Goal: Task Accomplishment & Management: Manage account settings

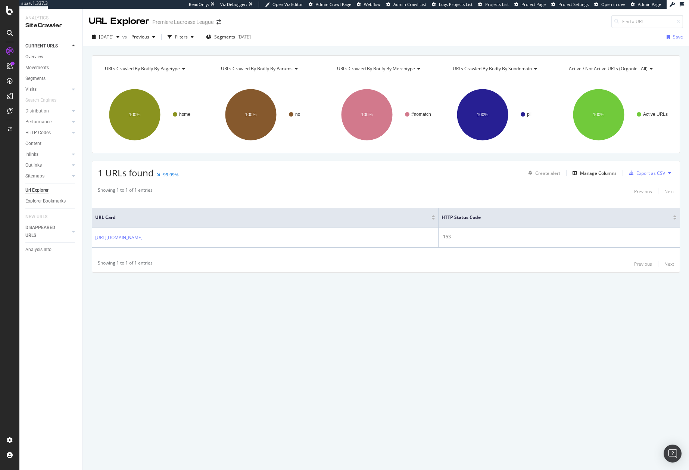
click at [574, 4] on span "Project Settings" at bounding box center [574, 4] width 30 height 6
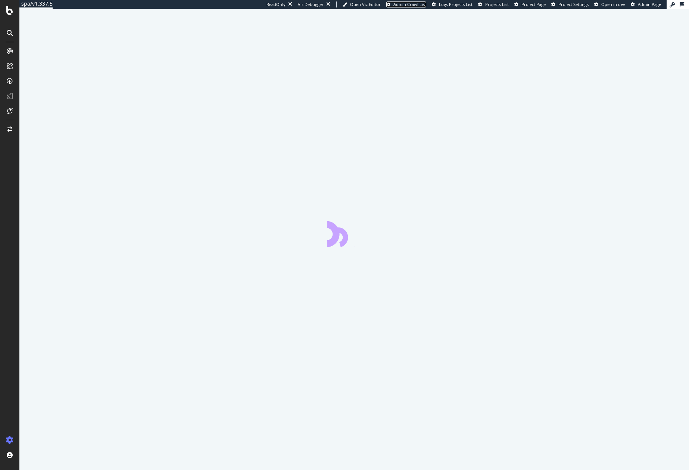
click at [394, 3] on span "Admin Crawl List" at bounding box center [410, 4] width 33 height 6
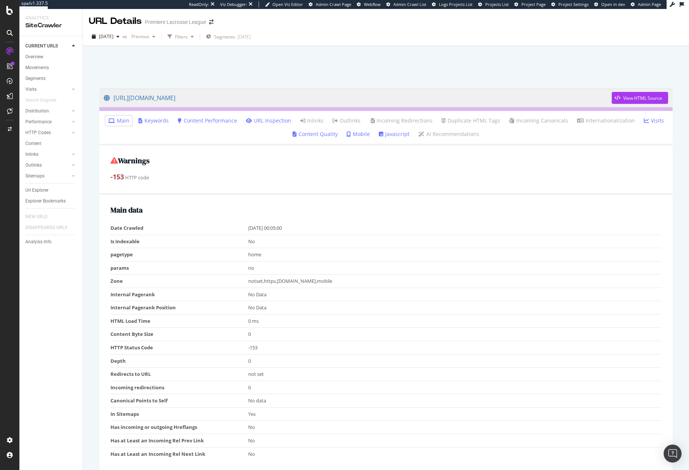
click at [338, 4] on span "Admin Crawl Page" at bounding box center [333, 4] width 35 height 6
click at [114, 38] on span "2025 Aug. 22nd" at bounding box center [106, 36] width 15 height 6
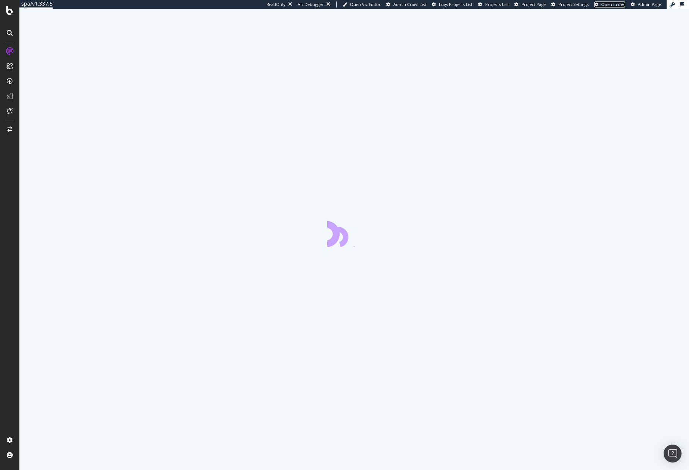
click at [602, 6] on span "Open in dev" at bounding box center [614, 4] width 24 height 6
